Goal: Task Accomplishment & Management: Use online tool/utility

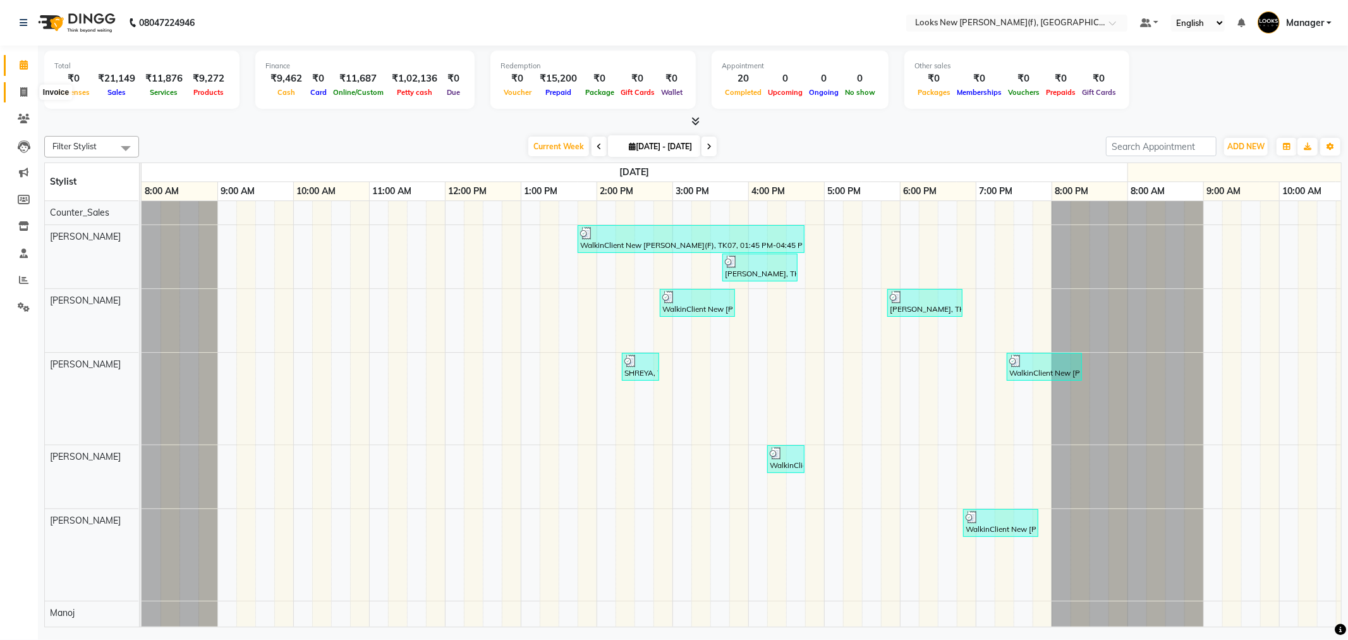
click at [20, 90] on icon at bounding box center [23, 91] width 7 height 9
select select "service"
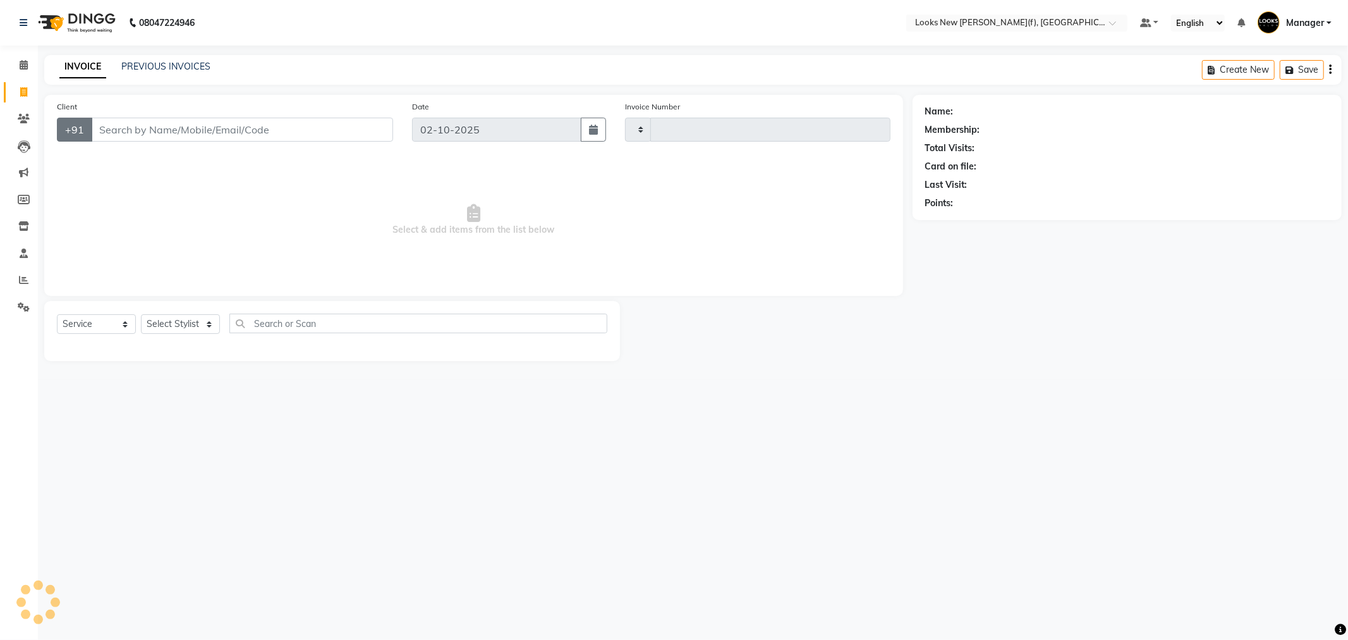
type input "1009"
select select "8659"
click at [184, 320] on select "Select Stylist" at bounding box center [180, 324] width 79 height 20
select select "87315"
click at [141, 315] on select "Select Stylist Aakash_Pdct [PERSON_NAME] [PERSON_NAME] [PERSON_NAME] Counter_Sa…" at bounding box center [180, 324] width 79 height 20
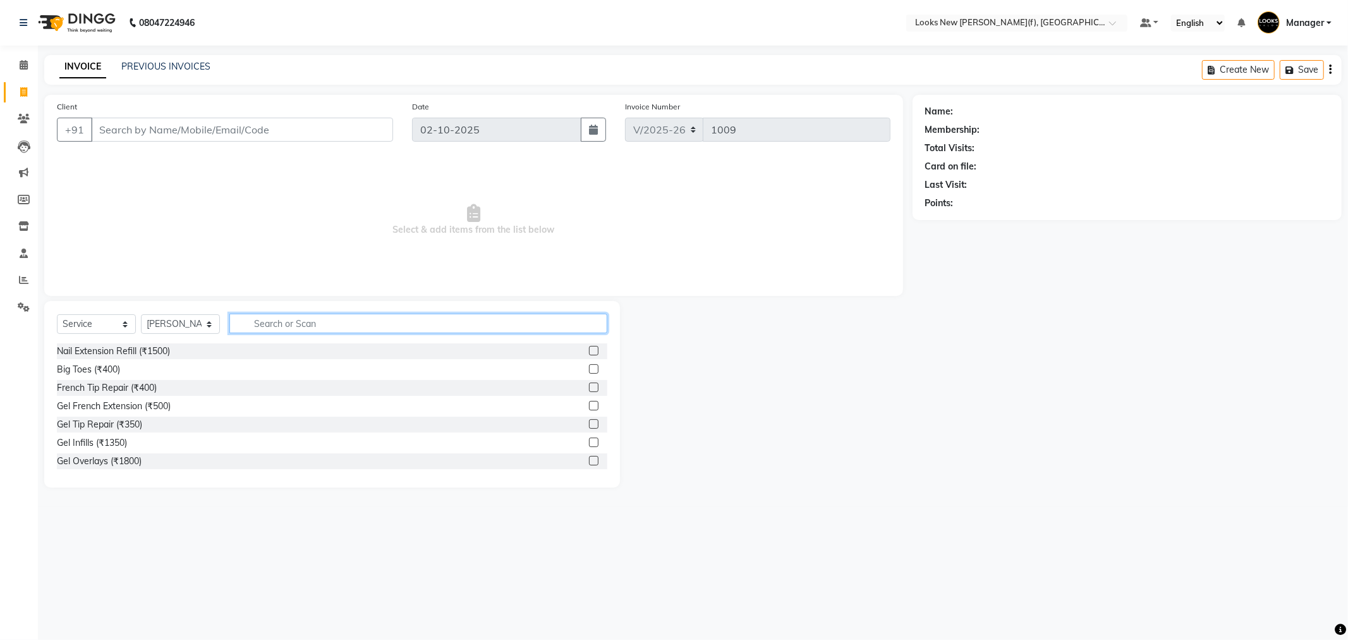
click at [289, 319] on input "text" at bounding box center [418, 323] width 378 height 20
type input "RITUAL"
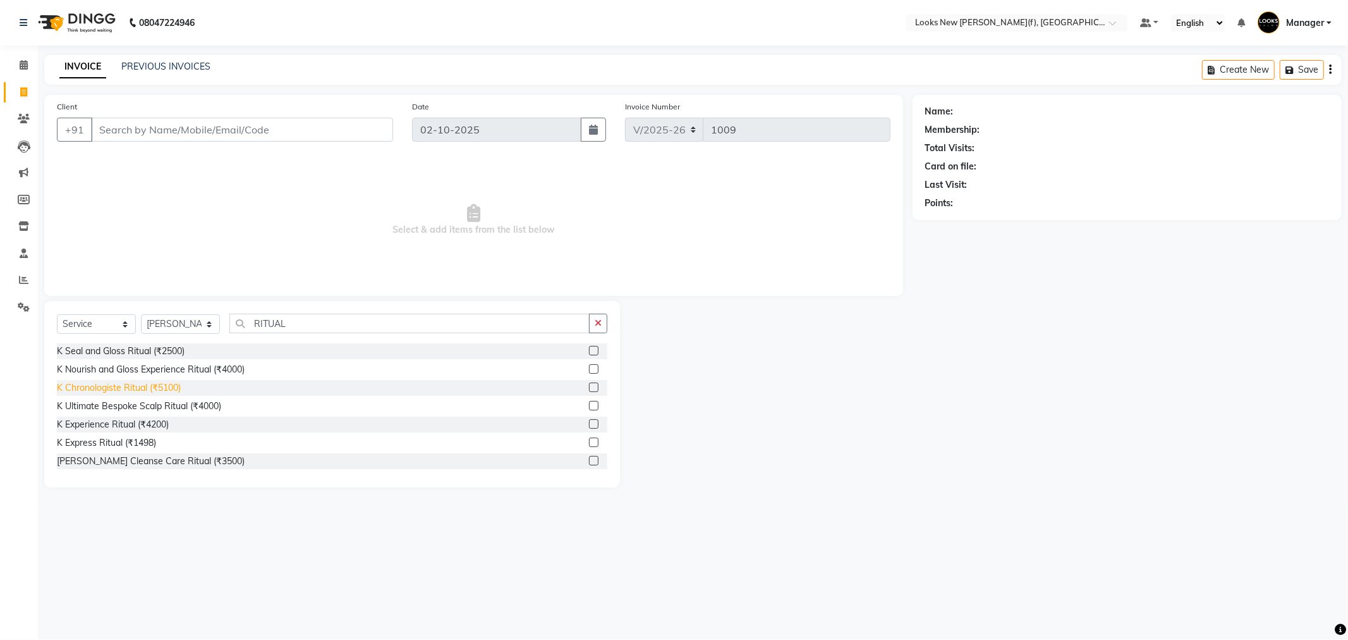
click at [127, 383] on div "K Chronologiste Ritual (₹5100)" at bounding box center [119, 387] width 124 height 13
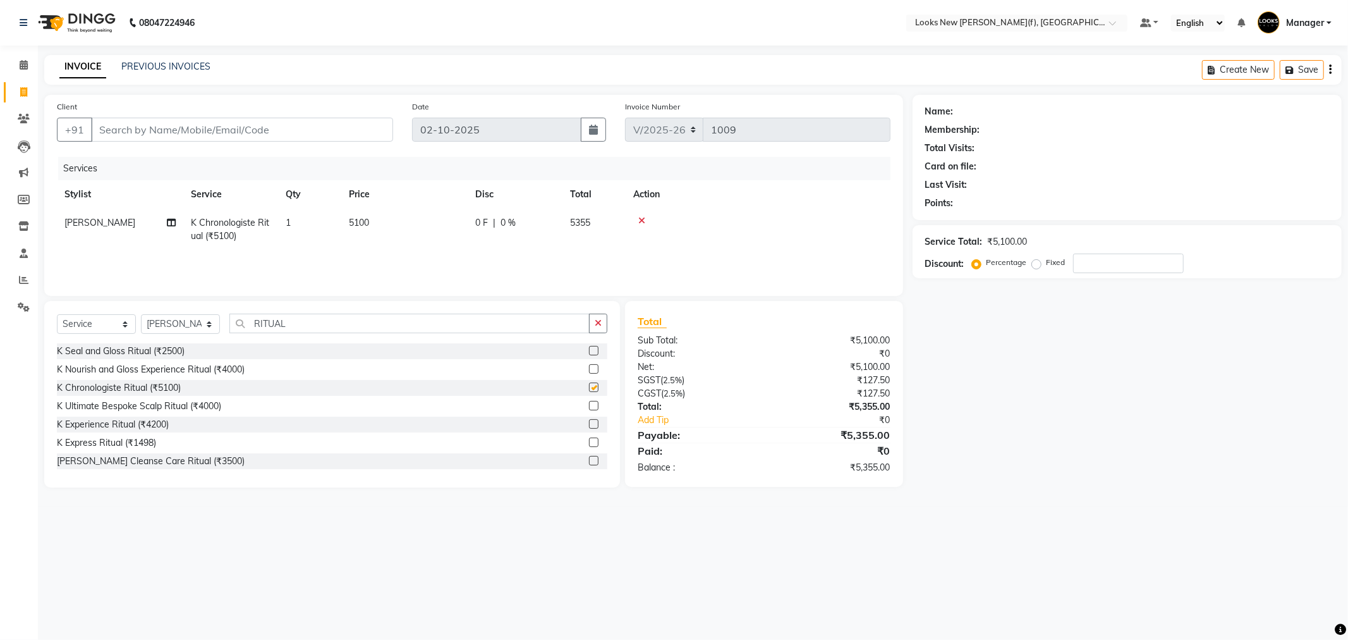
checkbox input "false"
click at [396, 217] on td "5100" at bounding box center [404, 230] width 126 height 42
select select "87315"
drag, startPoint x: 450, startPoint y: 222, endPoint x: 373, endPoint y: 232, distance: 77.8
click at [373, 232] on tr "Aakash_Pdct [PERSON_NAME] [PERSON_NAME] [PERSON_NAME] Counter_Sales [PERSON_NAM…" at bounding box center [474, 236] width 834 height 54
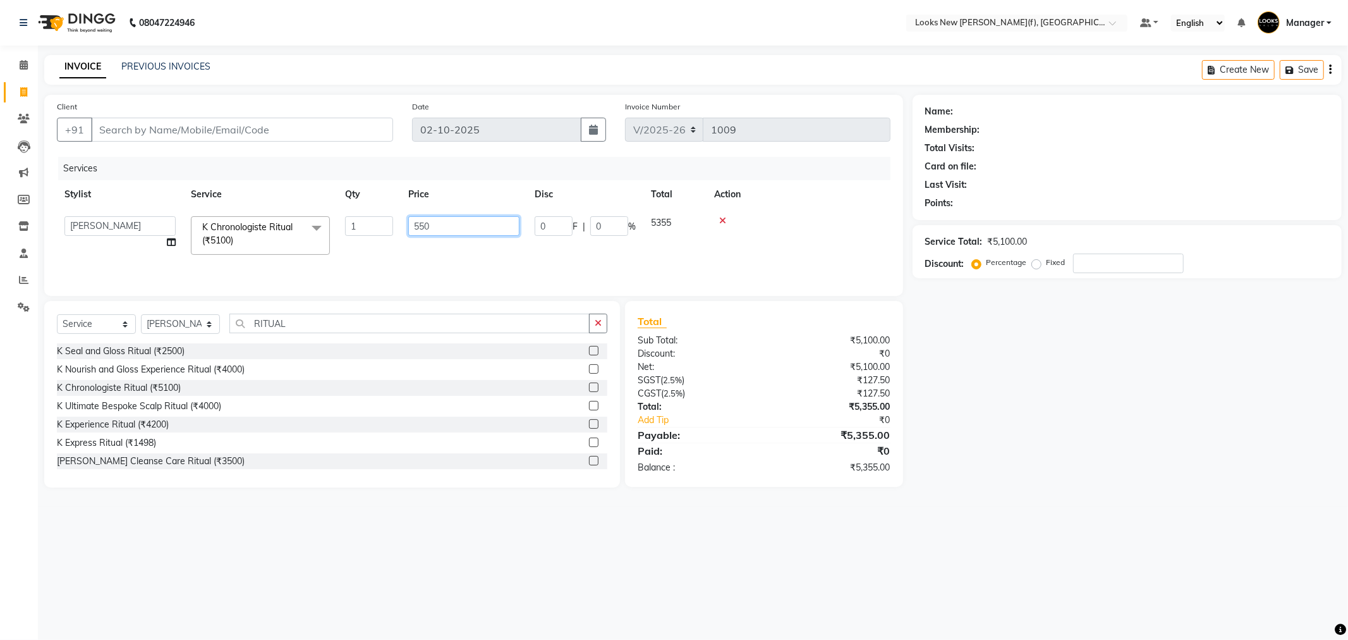
type input "5500"
click at [1198, 413] on div "Name: Membership: Total Visits: Card on file: Last Visit: Points: Service Total…" at bounding box center [1132, 291] width 439 height 393
click at [224, 130] on input "Client" at bounding box center [242, 130] width 302 height 24
type input "1"
type input "0"
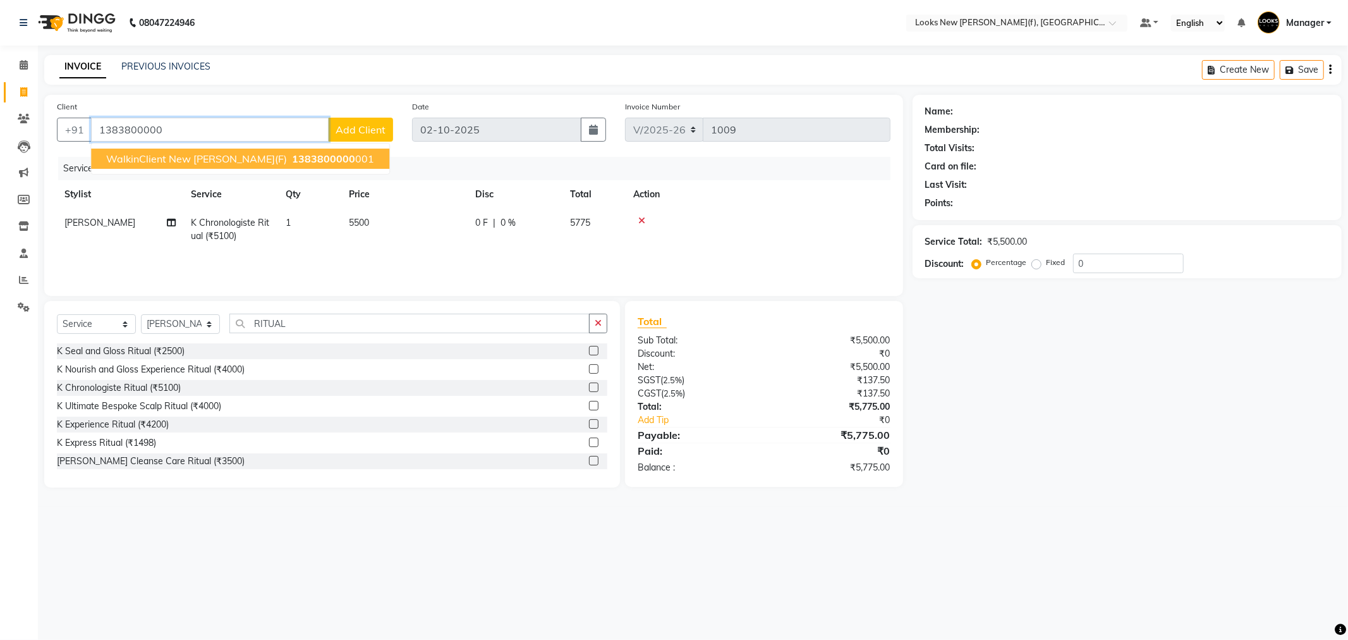
click at [219, 152] on span "WalkinClient New [PERSON_NAME](F)" at bounding box center [196, 158] width 181 height 13
type input "1383800000001"
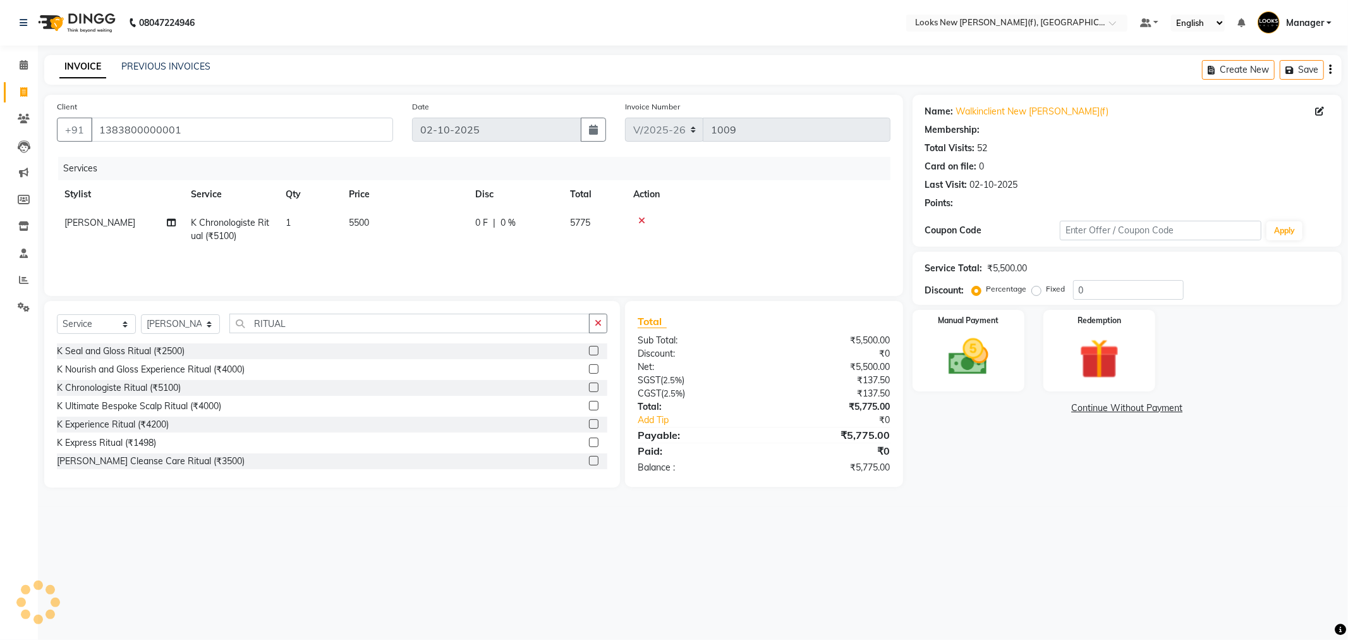
select select "1: Object"
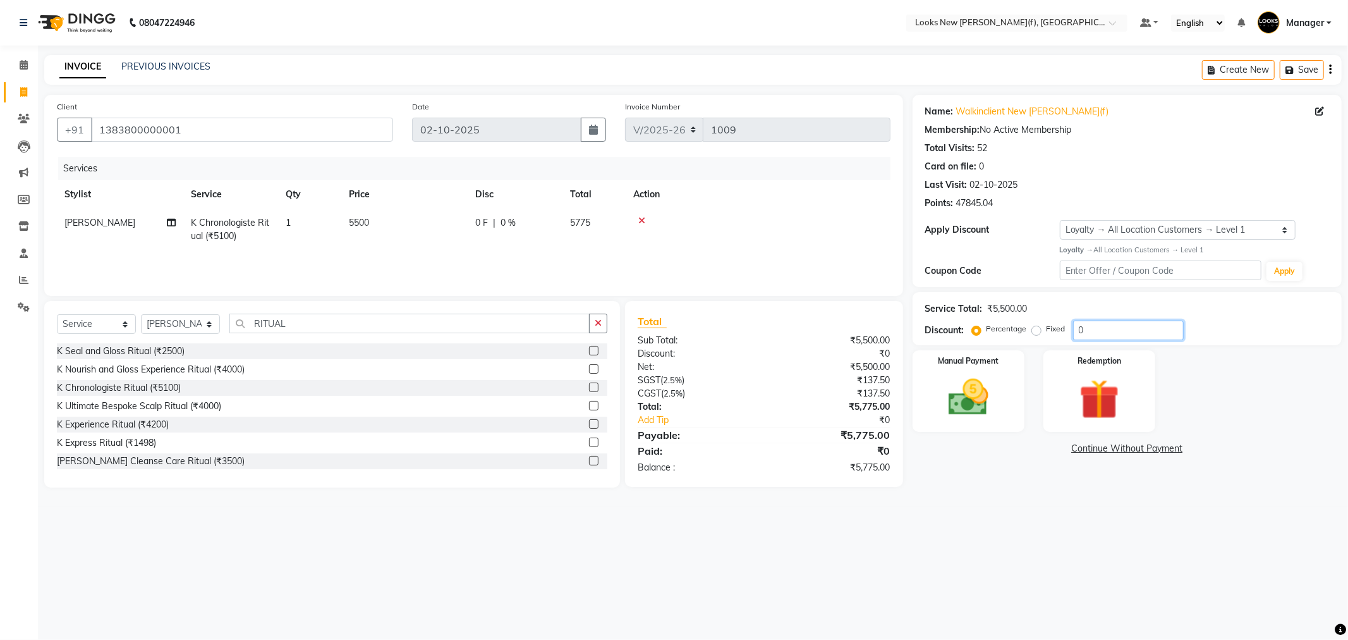
drag, startPoint x: 1104, startPoint y: 326, endPoint x: 971, endPoint y: 349, distance: 135.3
click at [971, 349] on div "Name: Walkinclient New [PERSON_NAME](f) Membership: No Active Membership Total …" at bounding box center [1132, 291] width 439 height 393
type input "30"
click at [880, 588] on div "08047224946 Select Location × Looks New [PERSON_NAME] Nagar(f), [GEOGRAPHIC_DAT…" at bounding box center [674, 320] width 1348 height 640
click at [957, 398] on img at bounding box center [969, 398] width 68 height 48
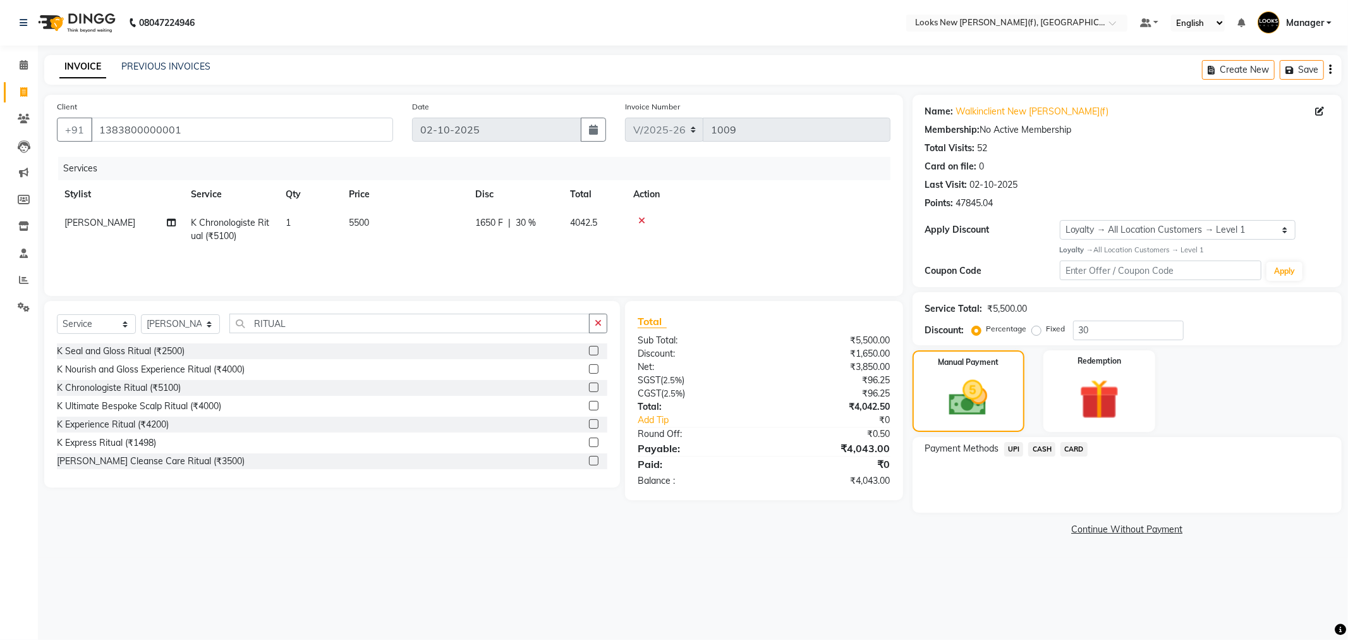
click at [1044, 446] on span "CASH" at bounding box center [1041, 449] width 27 height 15
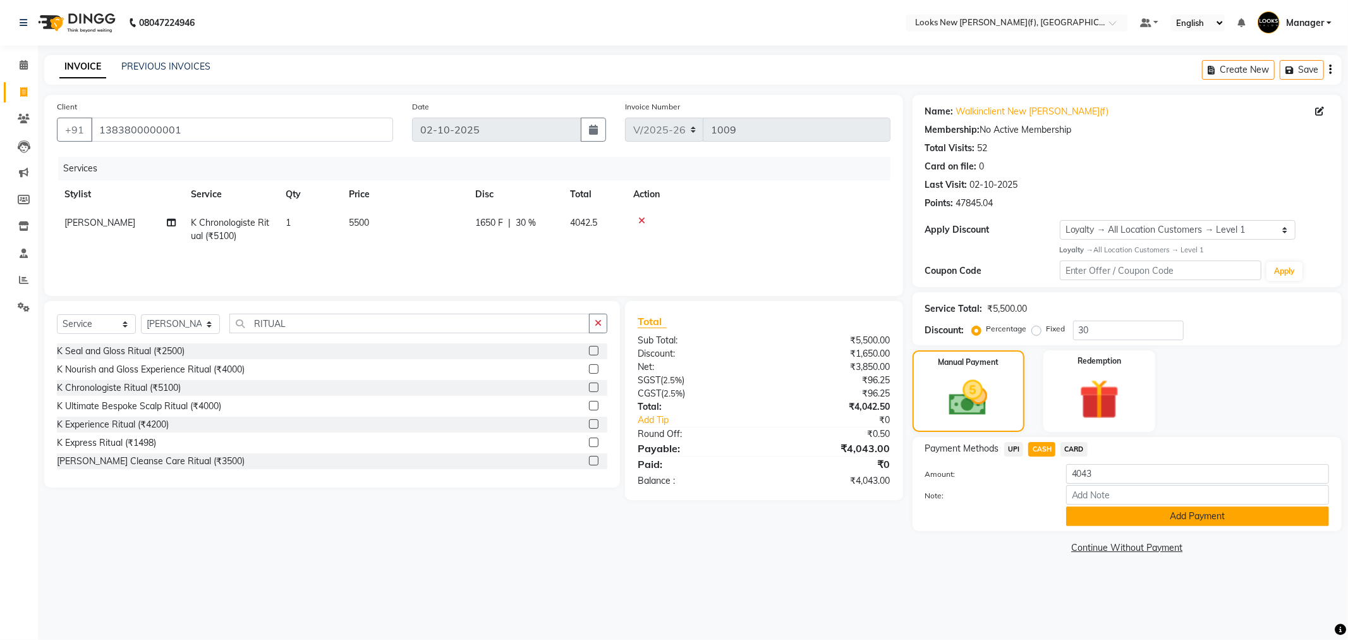
click at [1114, 520] on button "Add Payment" at bounding box center [1197, 516] width 263 height 20
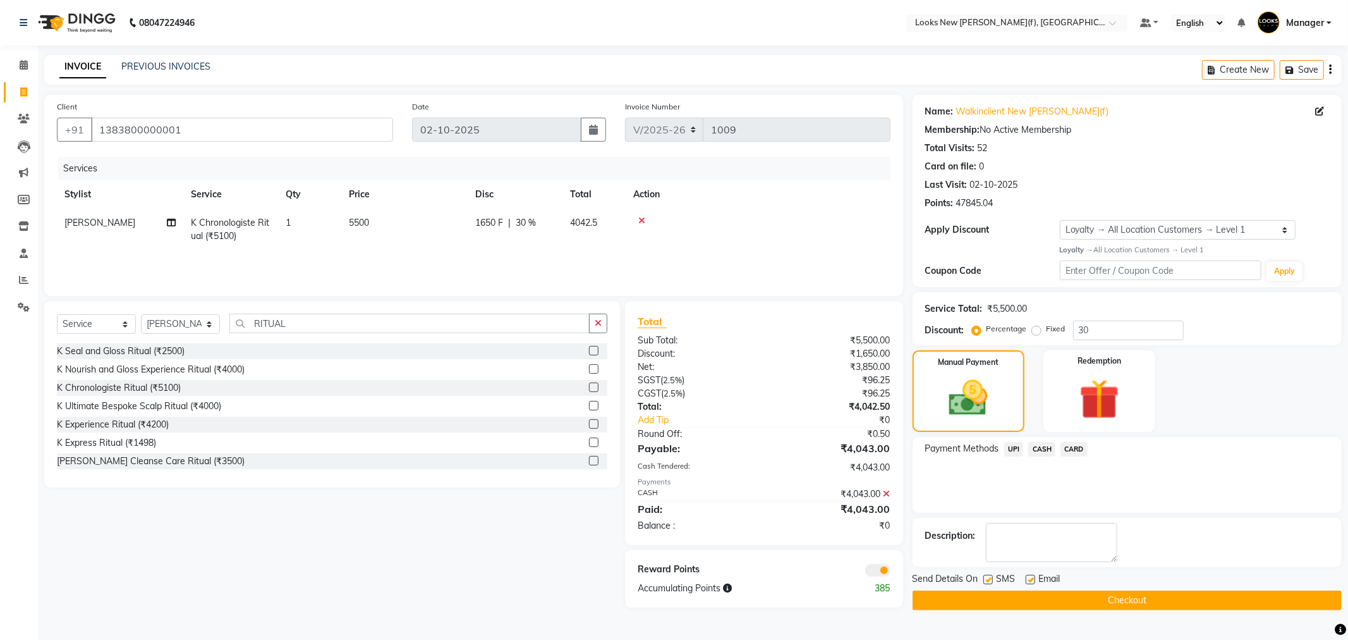
click at [933, 593] on button "Checkout" at bounding box center [1127, 600] width 429 height 20
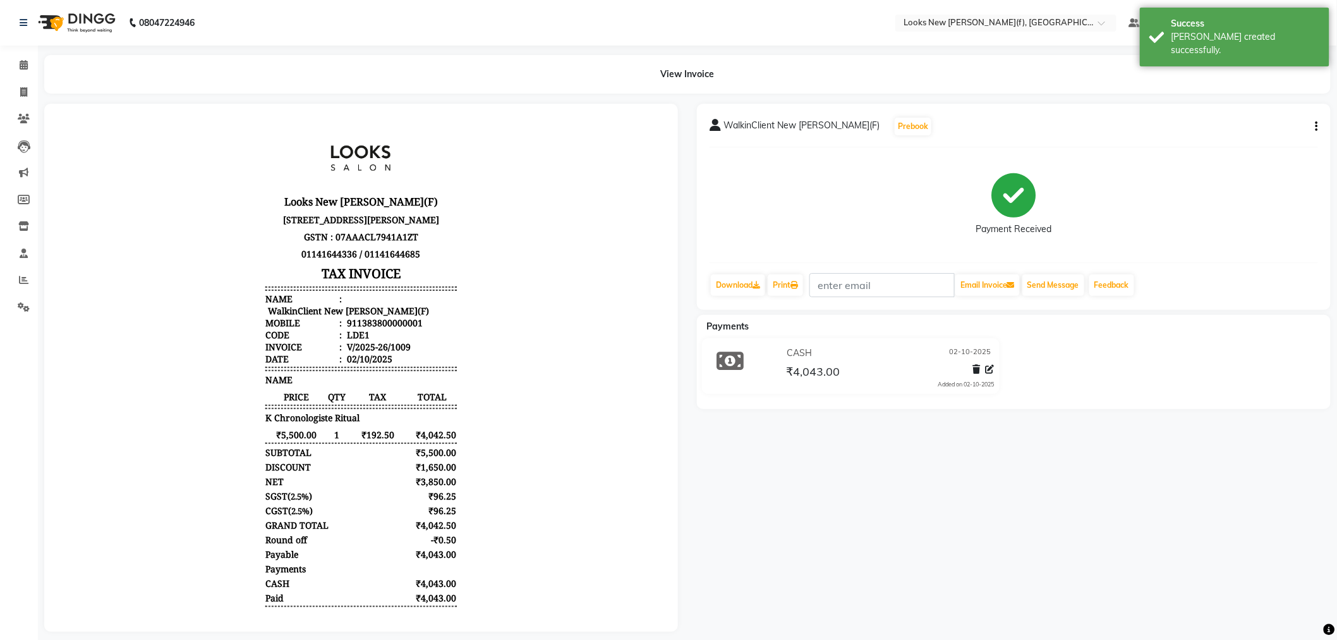
click at [80, 19] on img at bounding box center [75, 22] width 87 height 35
